Goal: Task Accomplishment & Management: Manage account settings

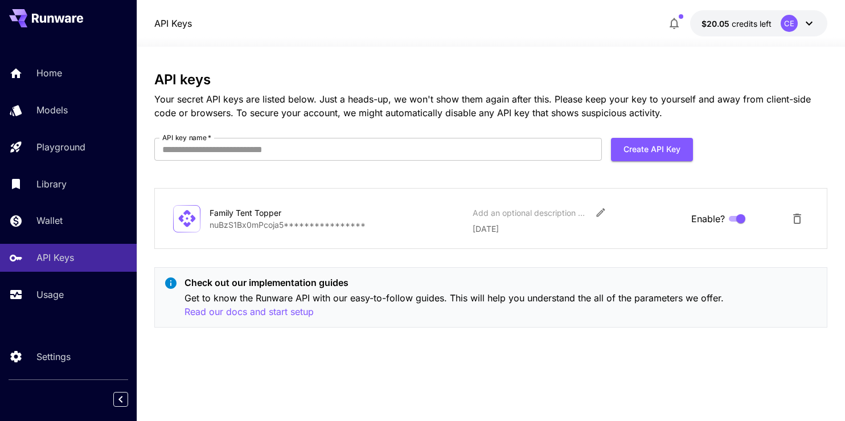
click at [660, 143] on button "Create API Key" at bounding box center [652, 149] width 82 height 23
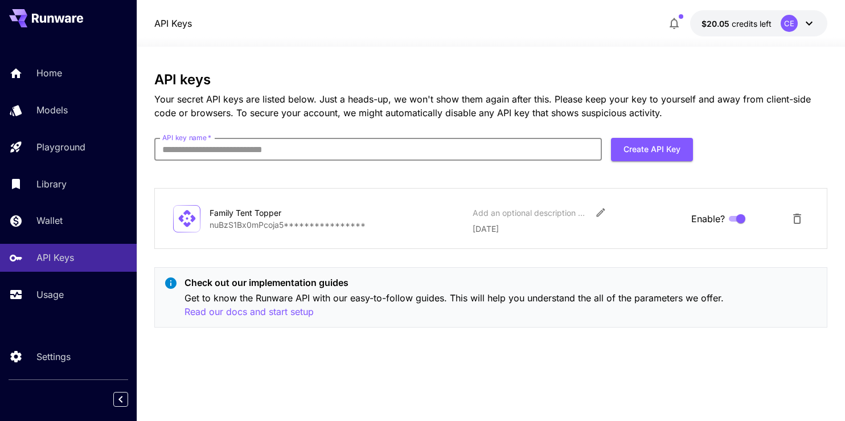
click at [416, 151] on input "API key name   *" at bounding box center [377, 149] width 447 height 23
type input "*****"
click at [654, 150] on button "Create API Key" at bounding box center [652, 149] width 82 height 23
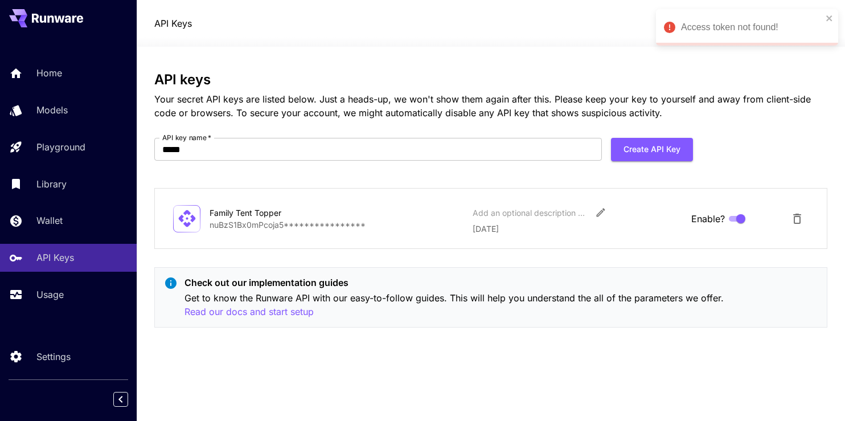
click at [570, 231] on p "[DATE]" at bounding box center [577, 229] width 209 height 12
click at [302, 207] on div "Family Tent Topper" at bounding box center [267, 213] width 114 height 12
click at [229, 215] on div "Family Tent Topper" at bounding box center [267, 213] width 114 height 12
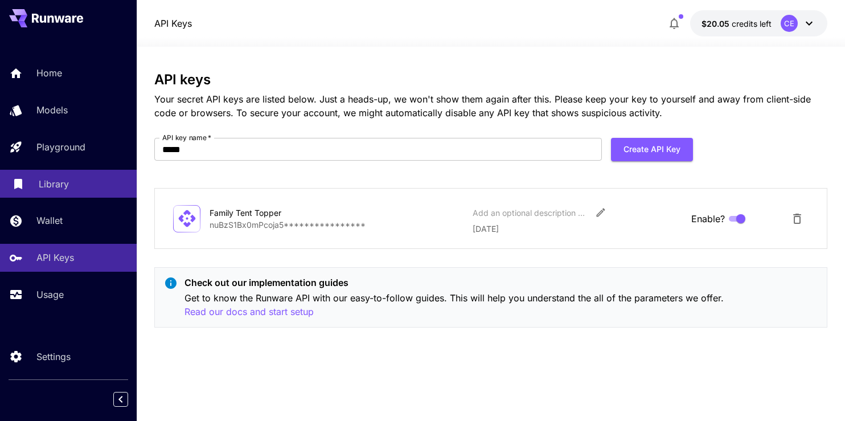
click at [59, 191] on p "Library" at bounding box center [54, 184] width 30 height 14
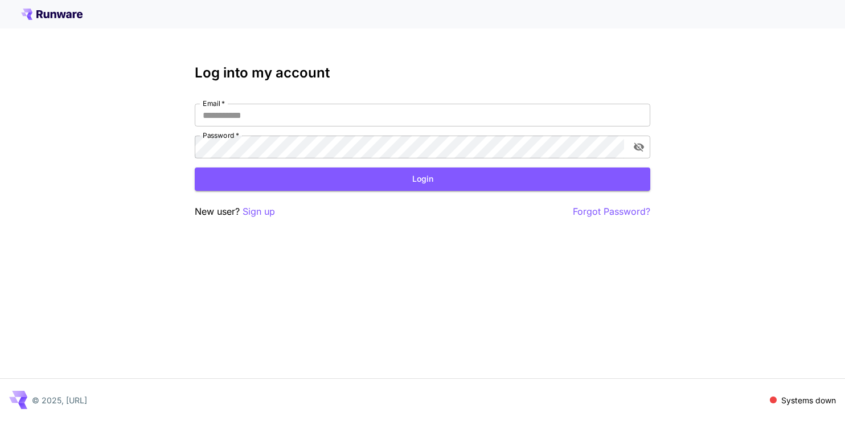
type input "**********"
click at [286, 175] on button "Login" at bounding box center [422, 178] width 455 height 23
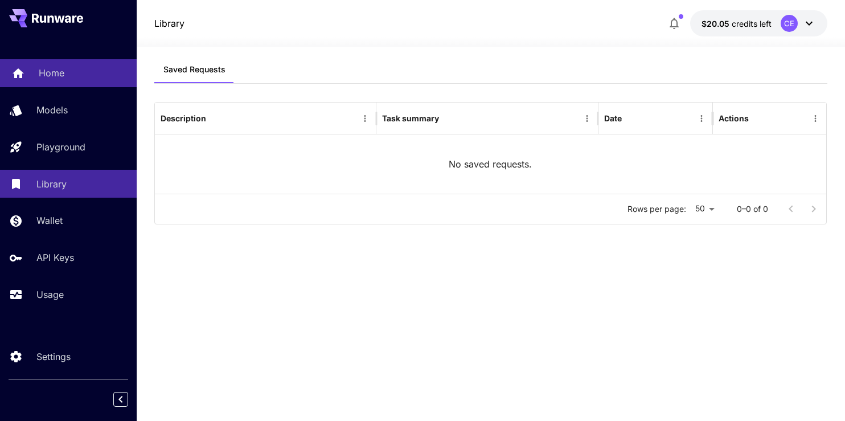
click at [56, 71] on p "Home" at bounding box center [52, 73] width 26 height 14
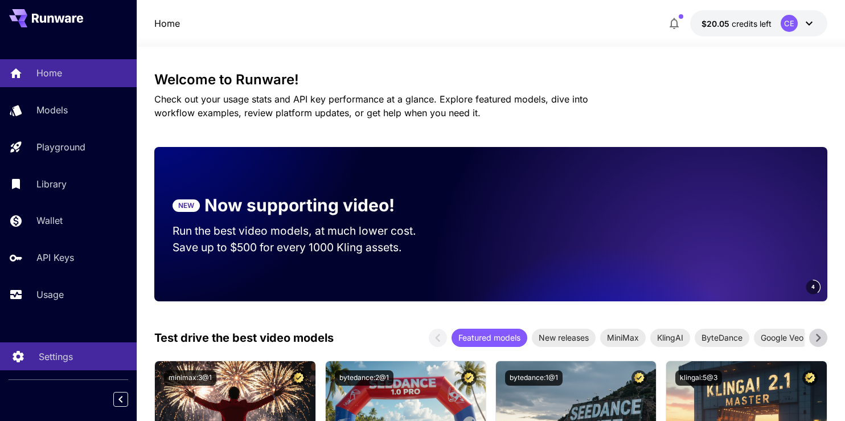
click at [53, 356] on p "Settings" at bounding box center [56, 357] width 34 height 14
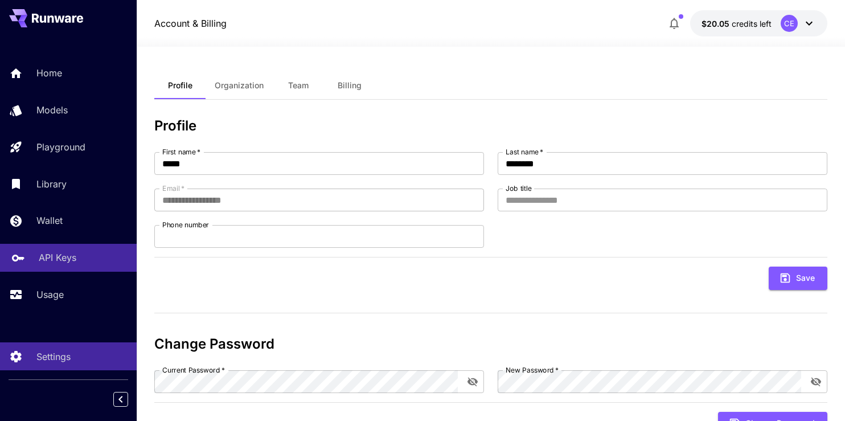
click at [65, 258] on p "API Keys" at bounding box center [58, 258] width 38 height 14
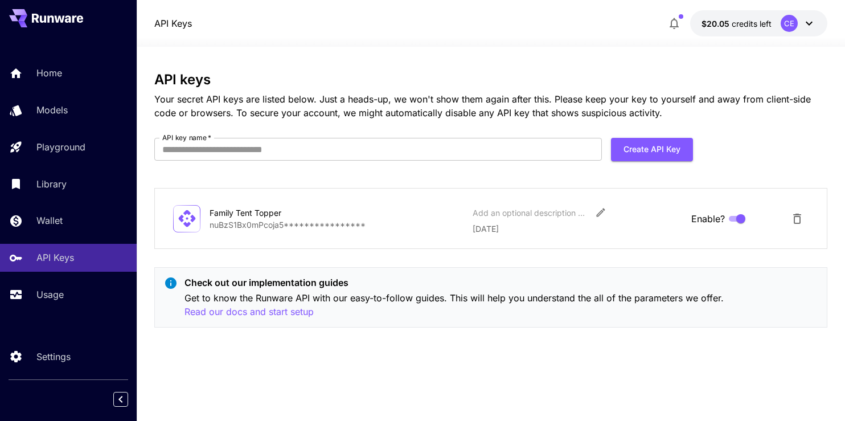
click at [329, 217] on p "Family Tent Topper" at bounding box center [337, 213] width 254 height 12
click at [192, 223] on icon at bounding box center [187, 218] width 20 height 20
click at [187, 219] on icon at bounding box center [187, 218] width 20 height 20
click at [794, 220] on icon "Delete API Key" at bounding box center [797, 219] width 8 height 10
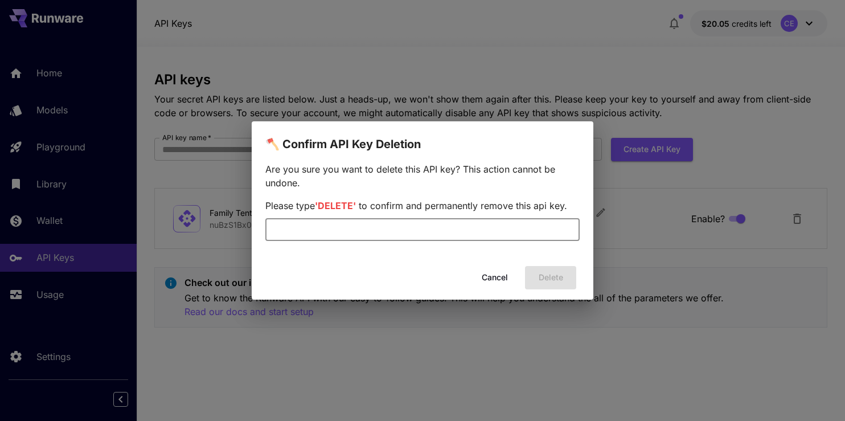
click at [485, 229] on input "text" at bounding box center [422, 229] width 314 height 23
type input "******"
click at [553, 276] on button "Delete" at bounding box center [550, 277] width 51 height 23
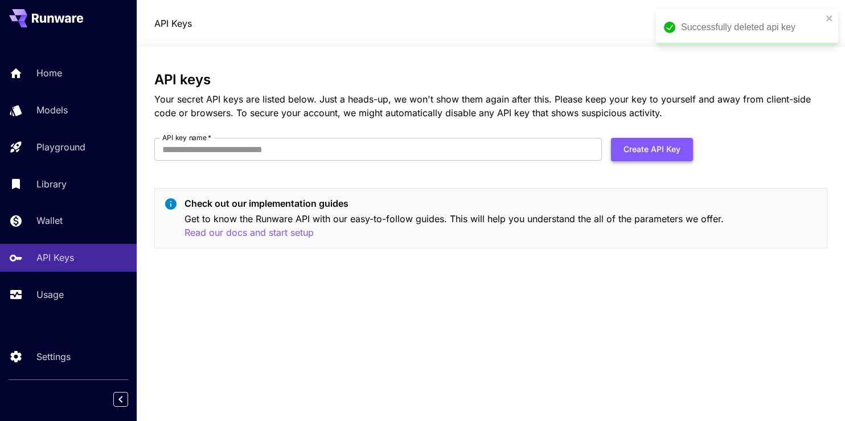
click at [650, 145] on button "Create API Key" at bounding box center [652, 149] width 82 height 23
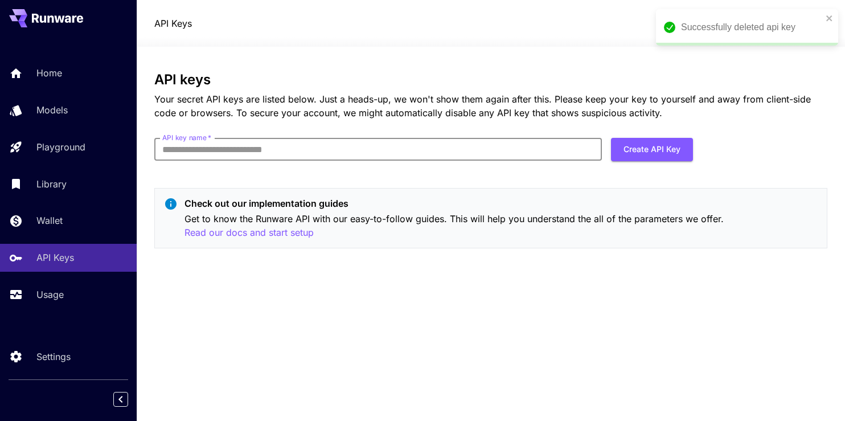
click at [340, 141] on input "API key name   *" at bounding box center [377, 149] width 447 height 23
type input "*****"
click at [651, 151] on button "Create API Key" at bounding box center [652, 149] width 82 height 23
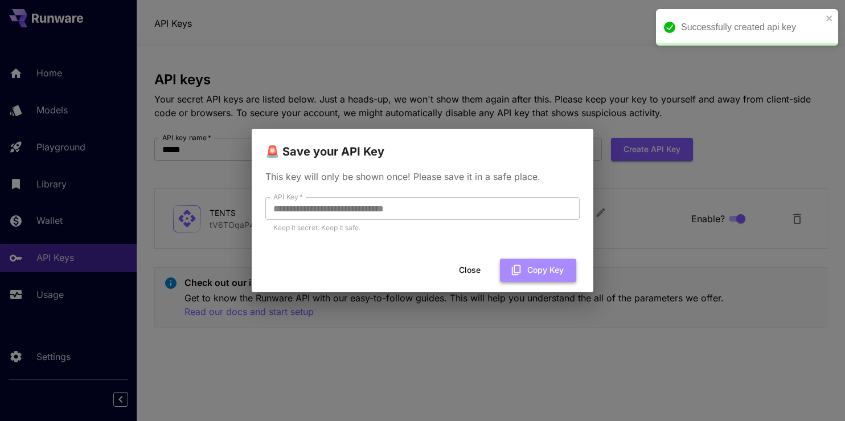
click at [540, 272] on button "Copy Key" at bounding box center [538, 269] width 76 height 23
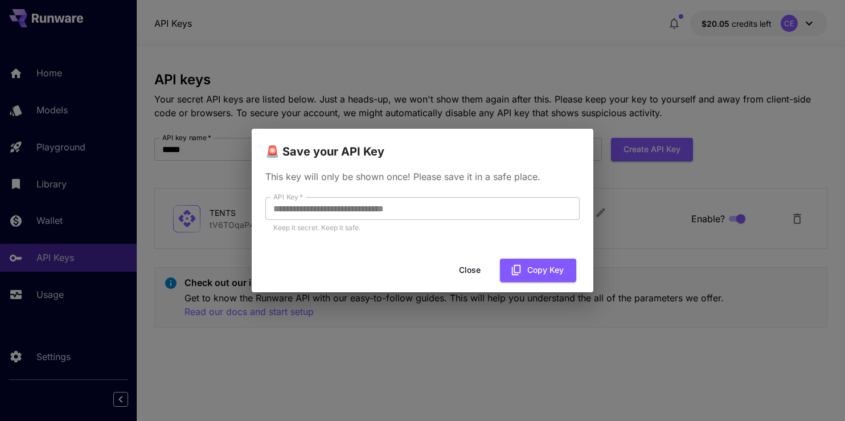
click at [467, 270] on button "Close" at bounding box center [469, 269] width 51 height 23
